Goal: Use online tool/utility: Utilize a website feature to perform a specific function

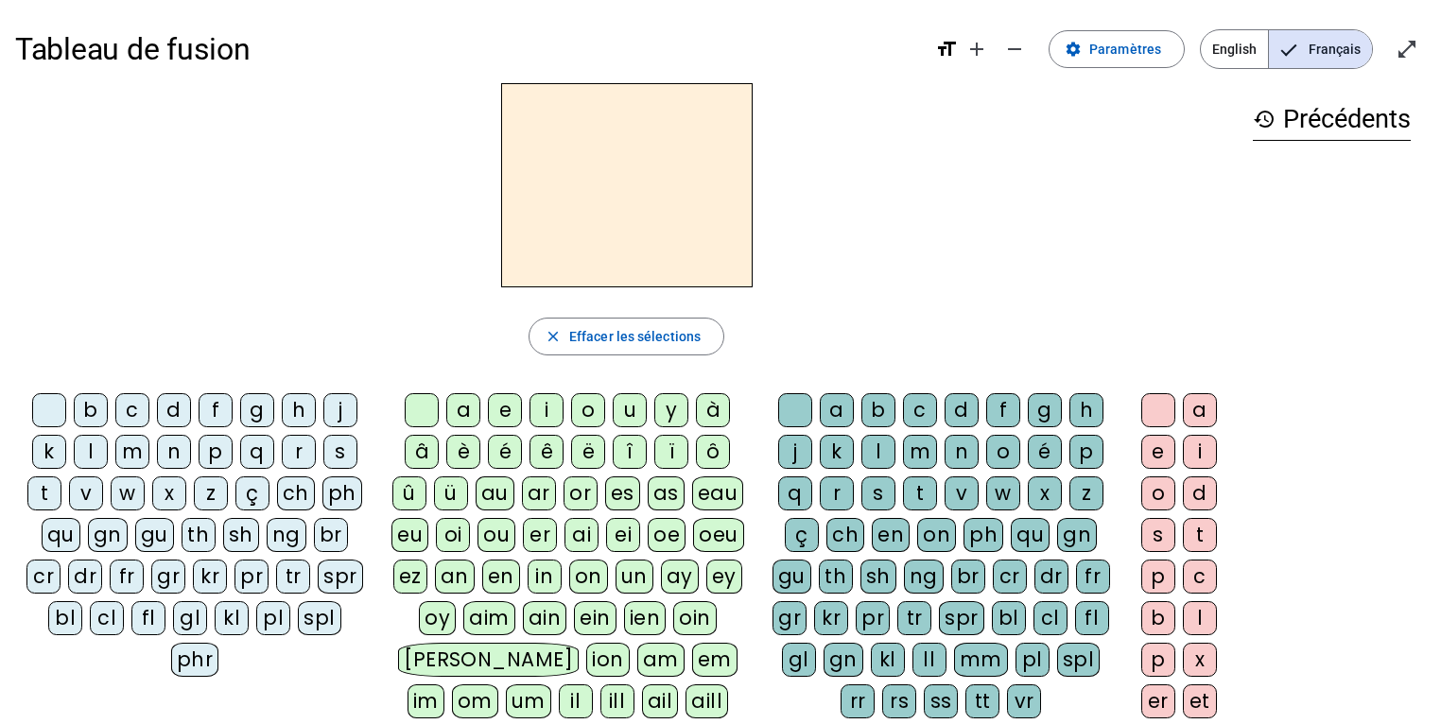
click at [341, 449] on div "s" at bounding box center [340, 452] width 34 height 34
click at [562, 409] on div "i" at bounding box center [547, 410] width 34 height 34
click at [876, 442] on div "l" at bounding box center [879, 452] width 34 height 34
click at [1028, 493] on div "o" at bounding box center [1159, 494] width 34 height 34
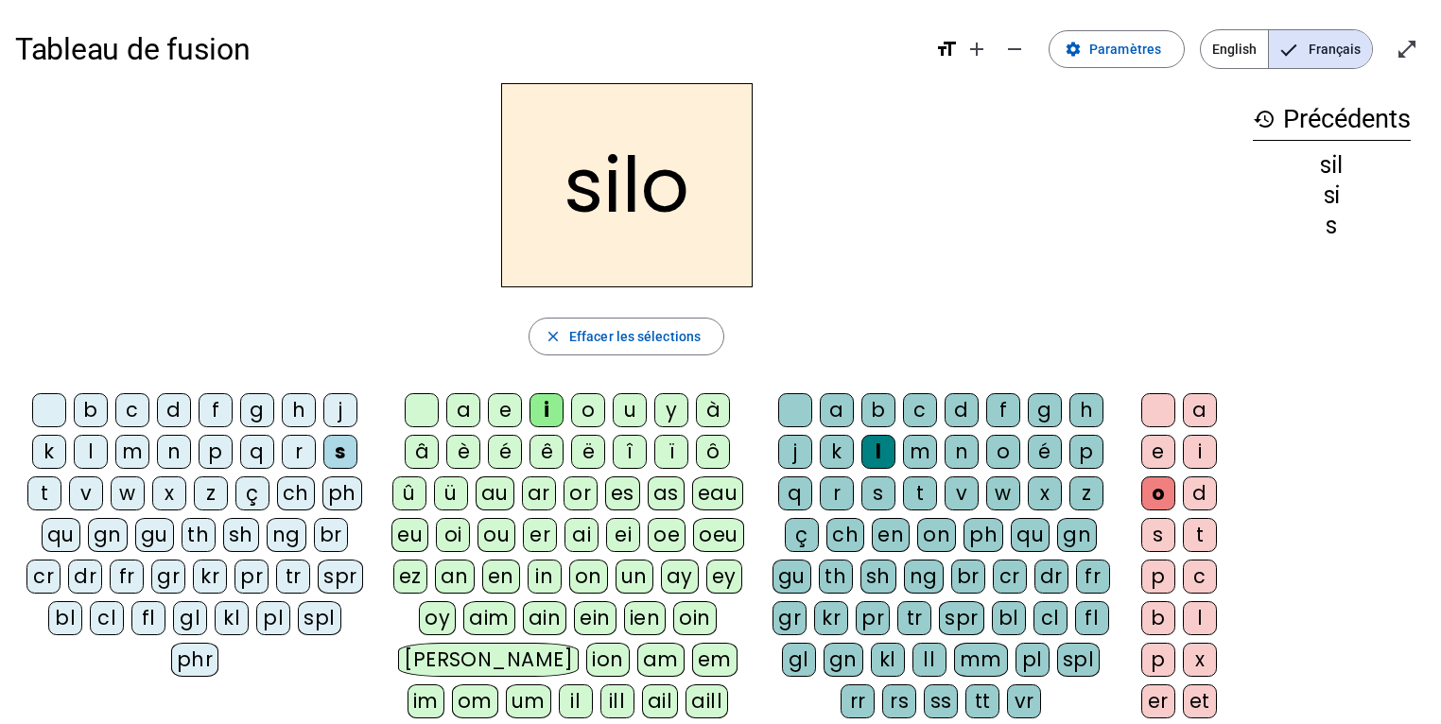
click at [812, 410] on letter-bubble at bounding box center [799, 414] width 42 height 42
click at [877, 448] on div "l" at bounding box center [879, 452] width 34 height 34
click at [1028, 415] on div at bounding box center [1159, 410] width 34 height 34
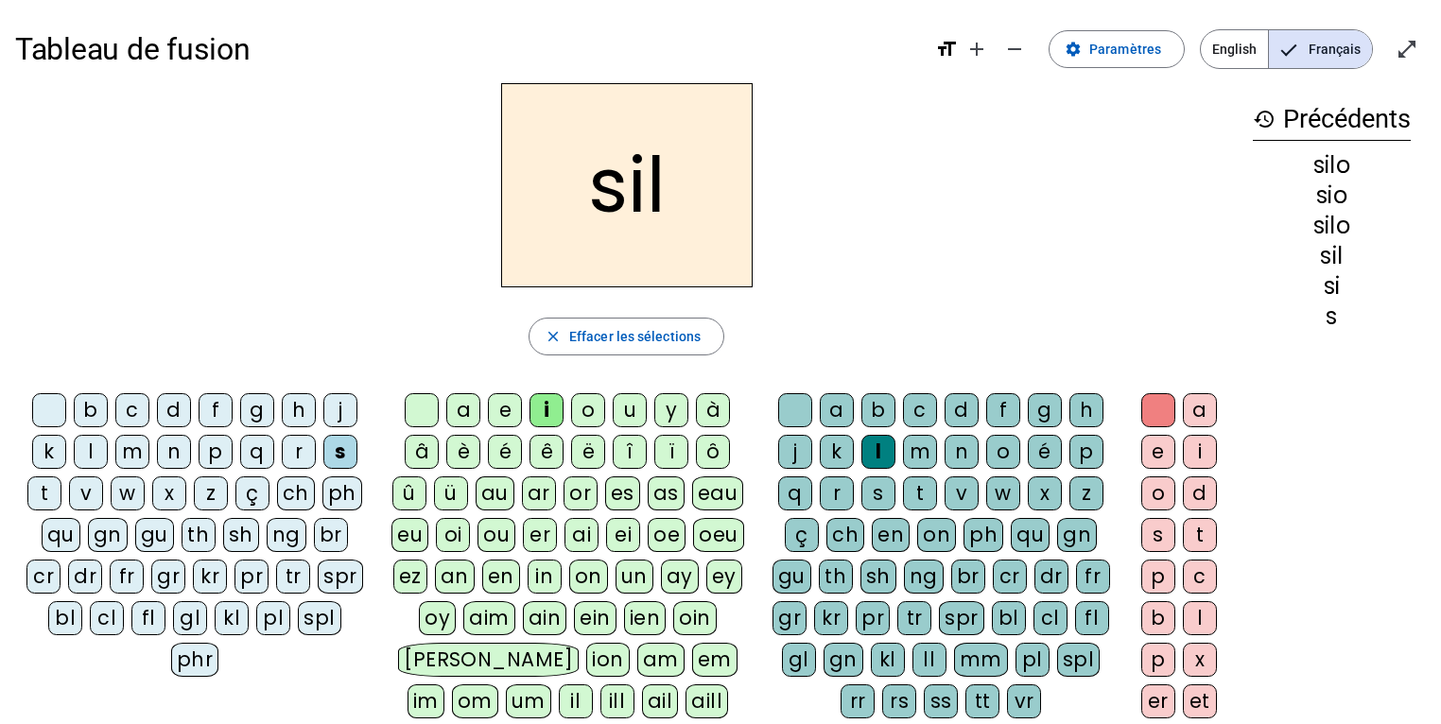
click at [803, 411] on div at bounding box center [795, 410] width 34 height 34
click at [475, 404] on div "a" at bounding box center [463, 410] width 34 height 34
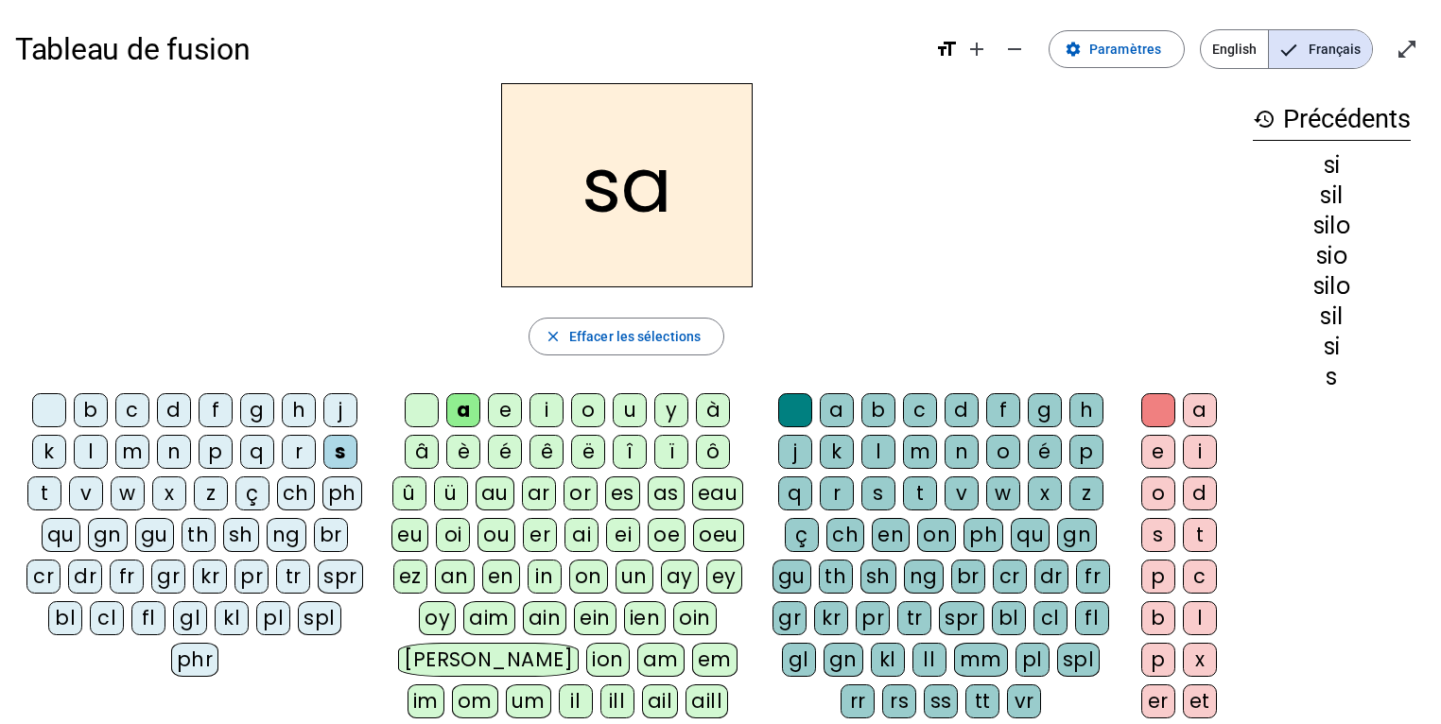
click at [620, 405] on div "u" at bounding box center [630, 410] width 34 height 34
click at [551, 409] on div "i" at bounding box center [547, 410] width 34 height 34
click at [627, 405] on div "u" at bounding box center [630, 410] width 34 height 34
click at [38, 501] on div "t" at bounding box center [44, 494] width 34 height 34
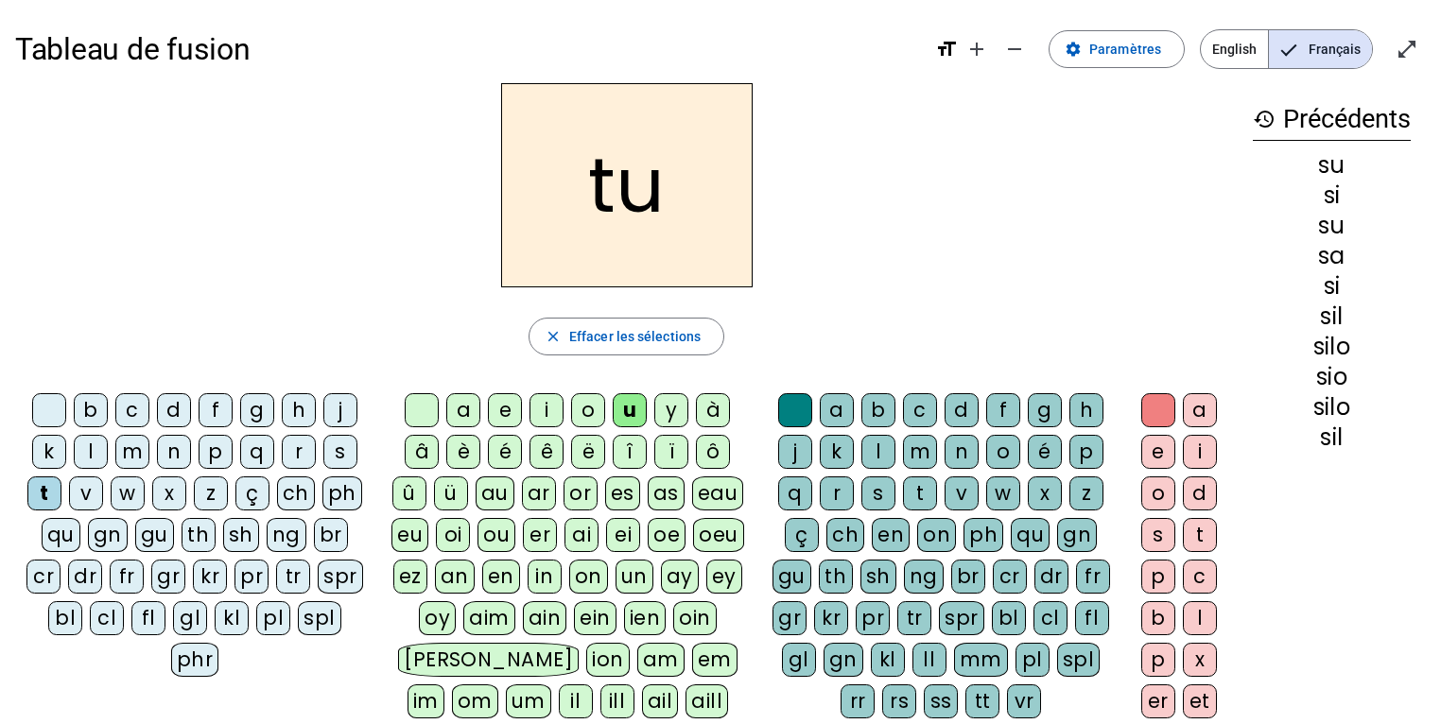
click at [164, 418] on div "d" at bounding box center [174, 410] width 34 height 34
click at [497, 416] on div "e" at bounding box center [505, 410] width 34 height 34
click at [921, 441] on div "m" at bounding box center [920, 452] width 34 height 34
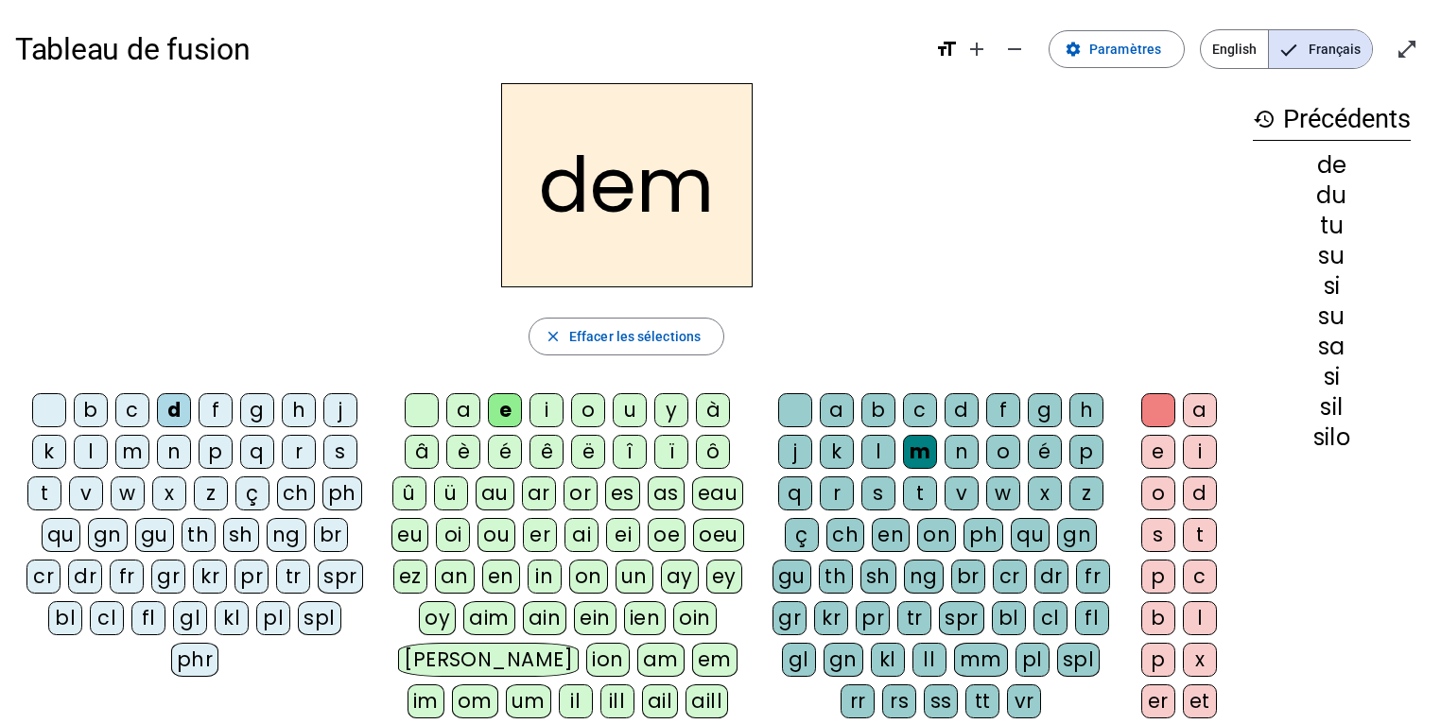
click at [806, 413] on div at bounding box center [795, 410] width 34 height 34
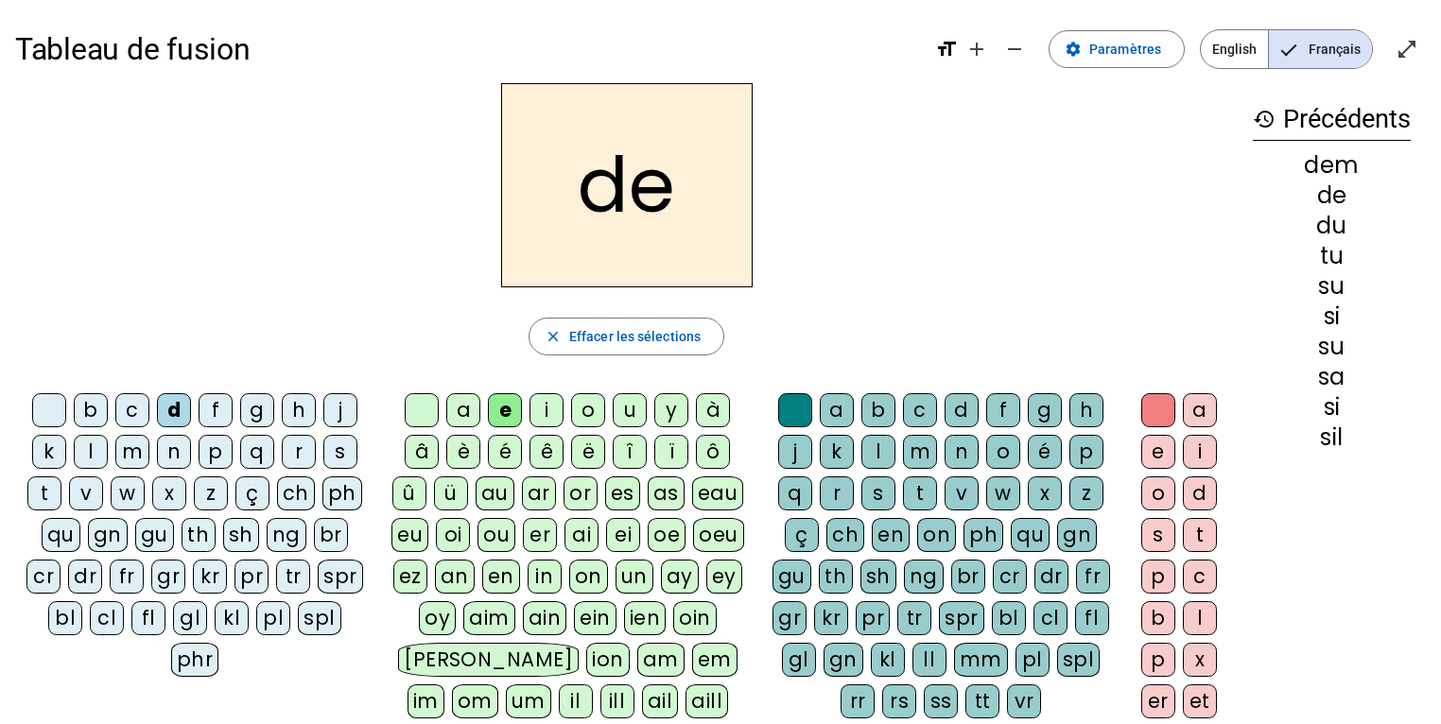
click at [147, 452] on div "m" at bounding box center [132, 452] width 34 height 34
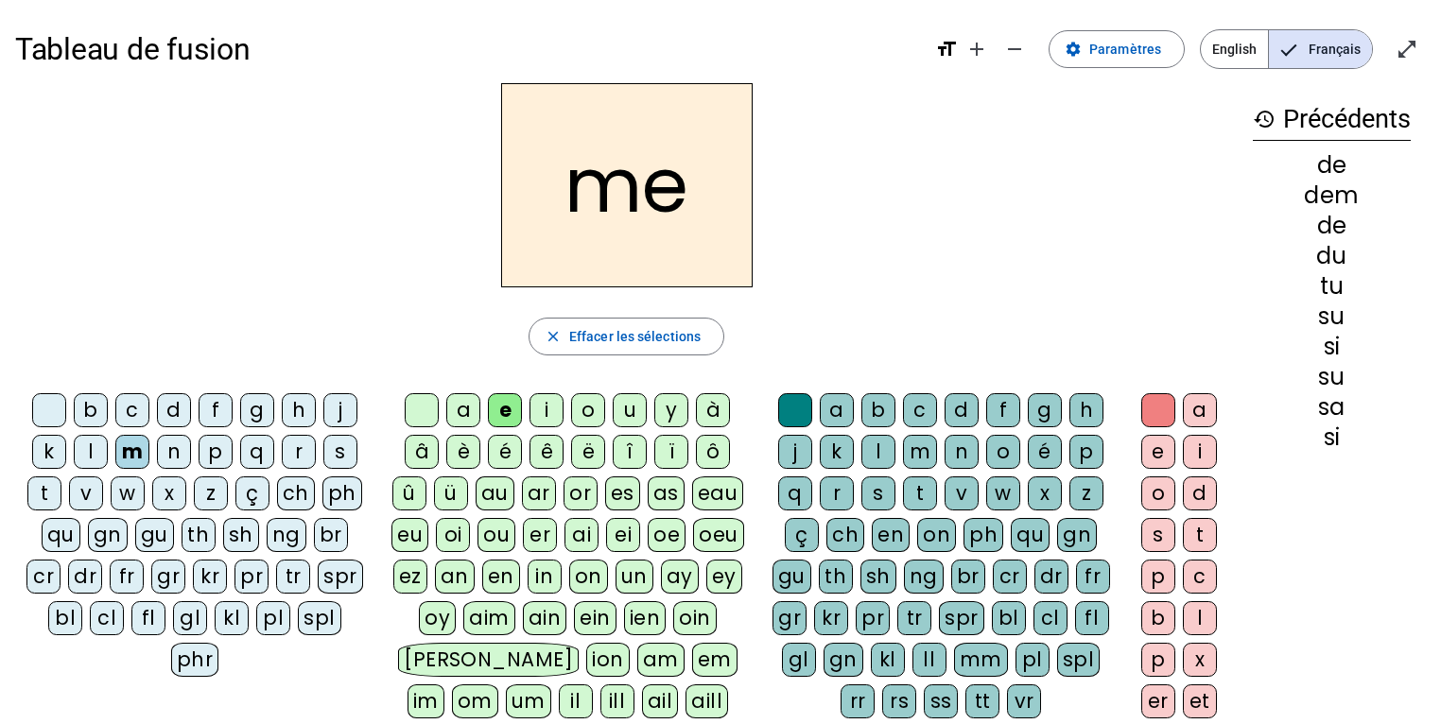
click at [628, 415] on div "u" at bounding box center [630, 410] width 34 height 34
click at [46, 501] on div "t" at bounding box center [44, 494] width 34 height 34
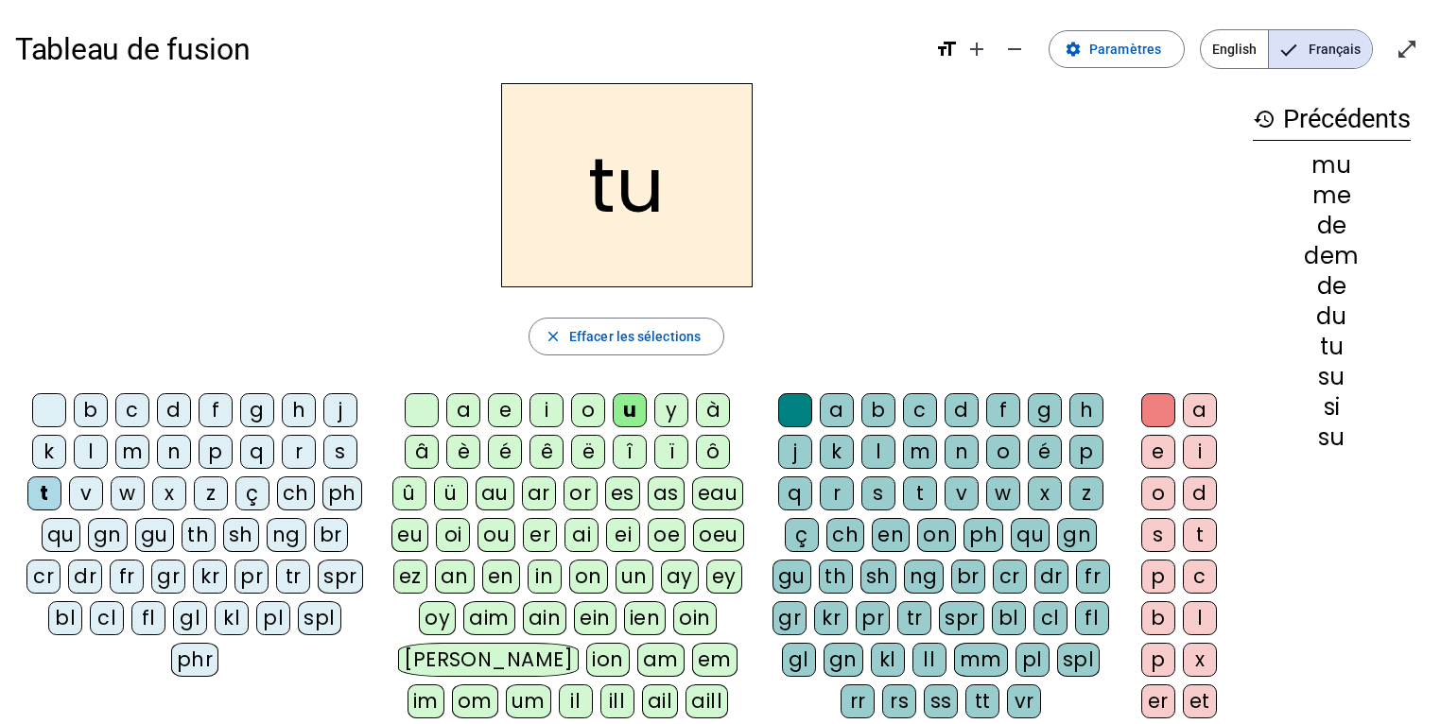
click at [498, 413] on div "e" at bounding box center [505, 410] width 34 height 34
click at [336, 410] on div "j" at bounding box center [340, 410] width 34 height 34
